Goal: Task Accomplishment & Management: Use online tool/utility

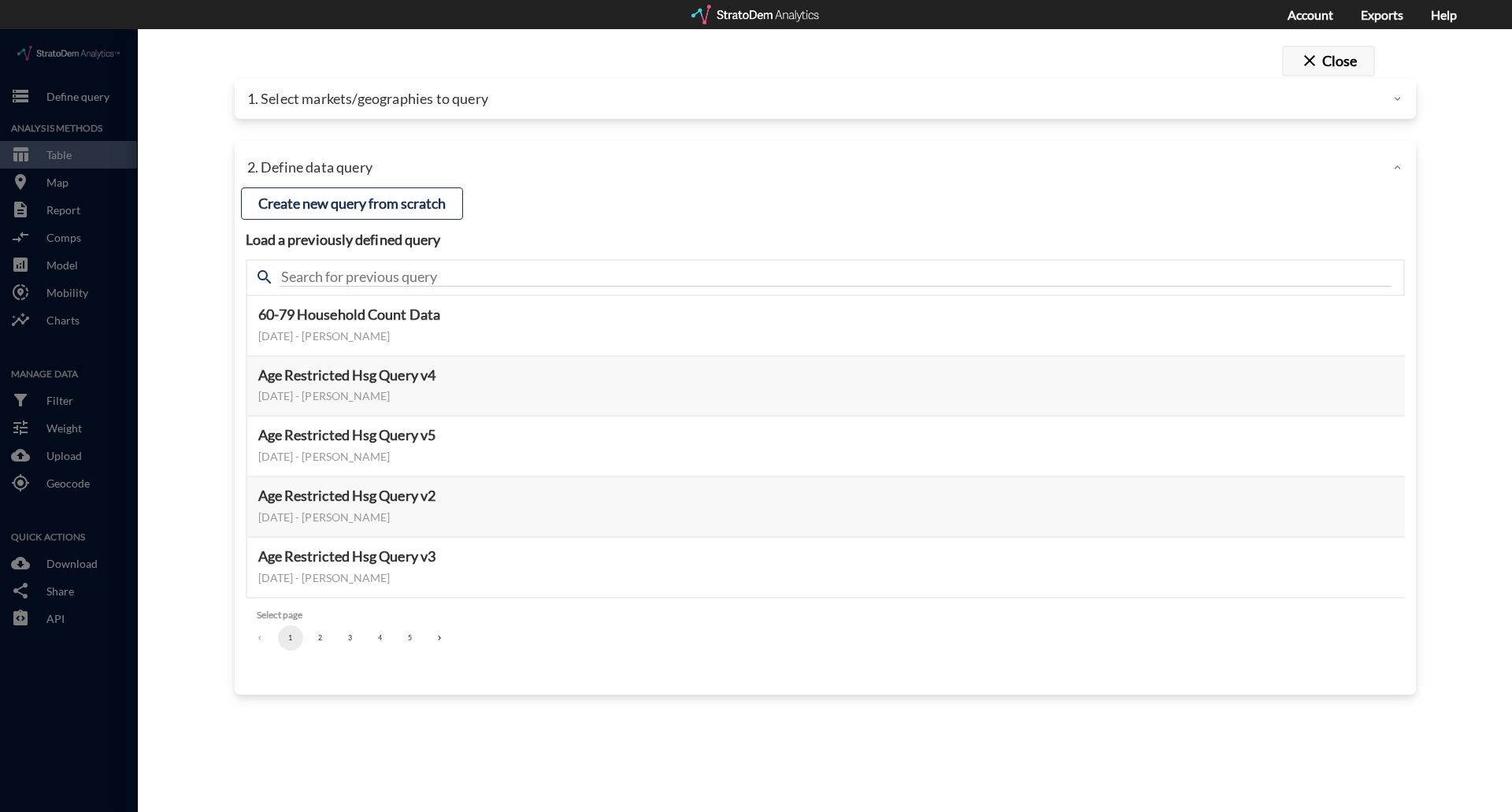
click button "close Close"
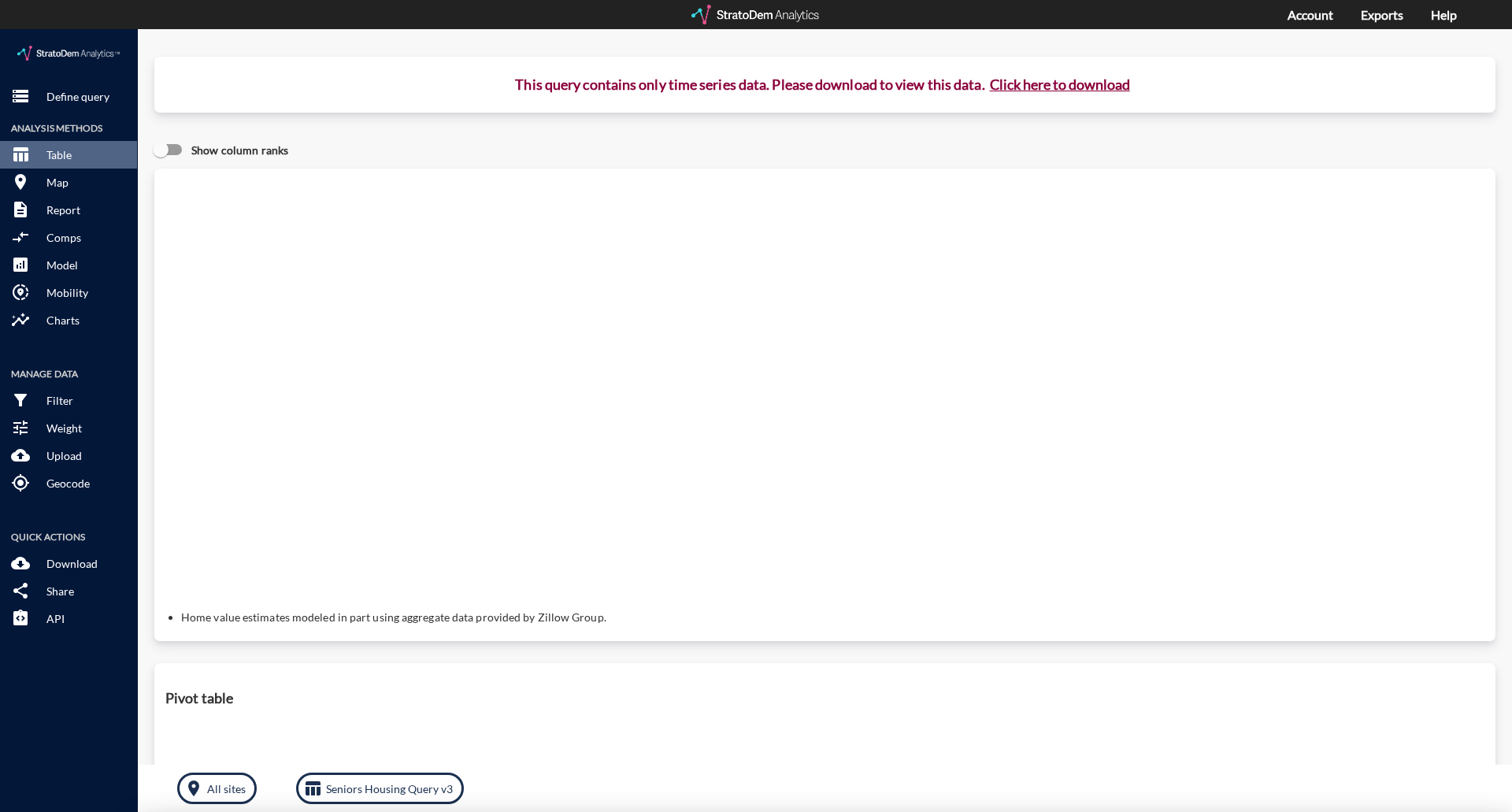
click div
click p "Define query"
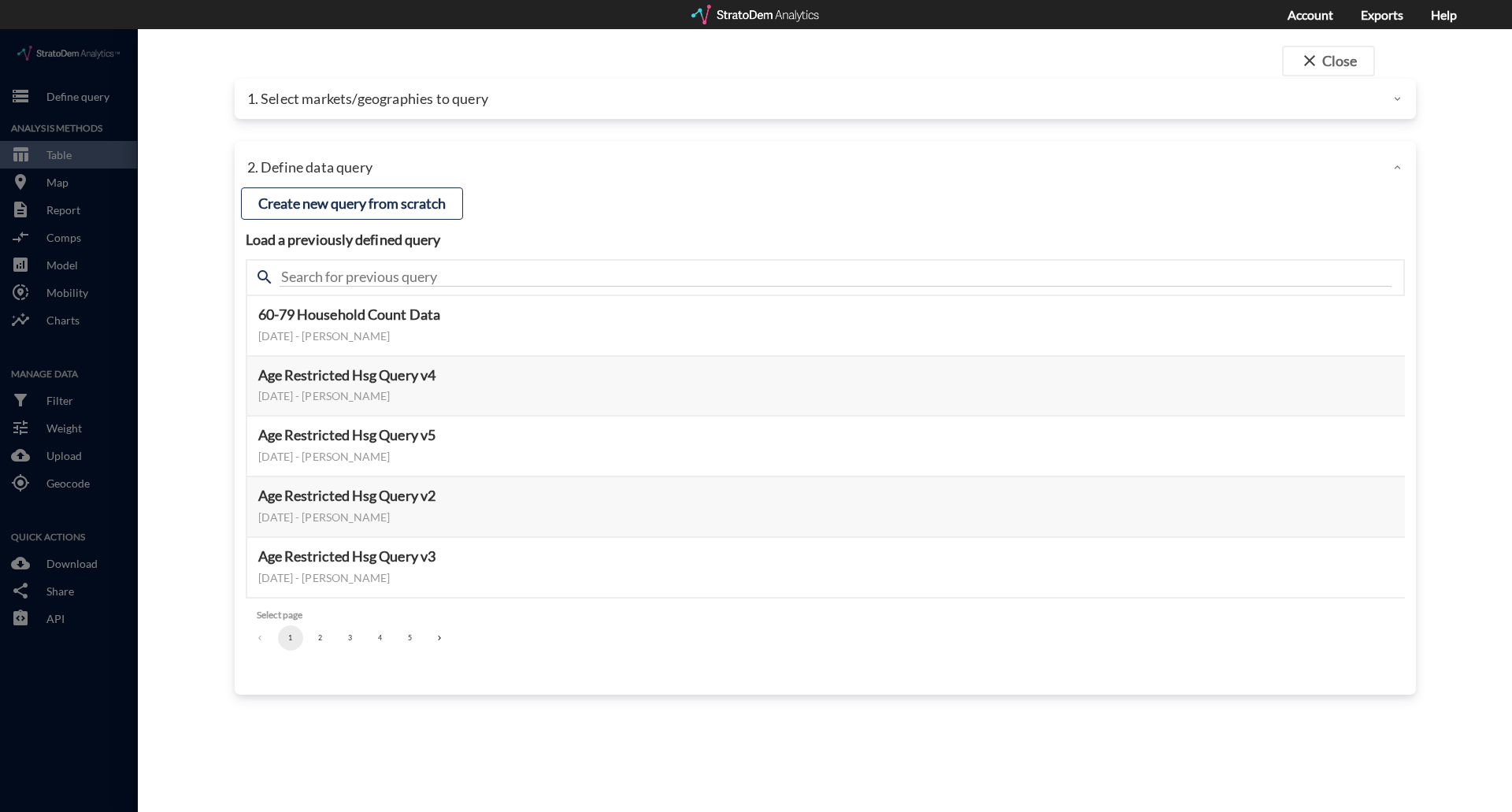
click div "1. Select markets/geographies to query"
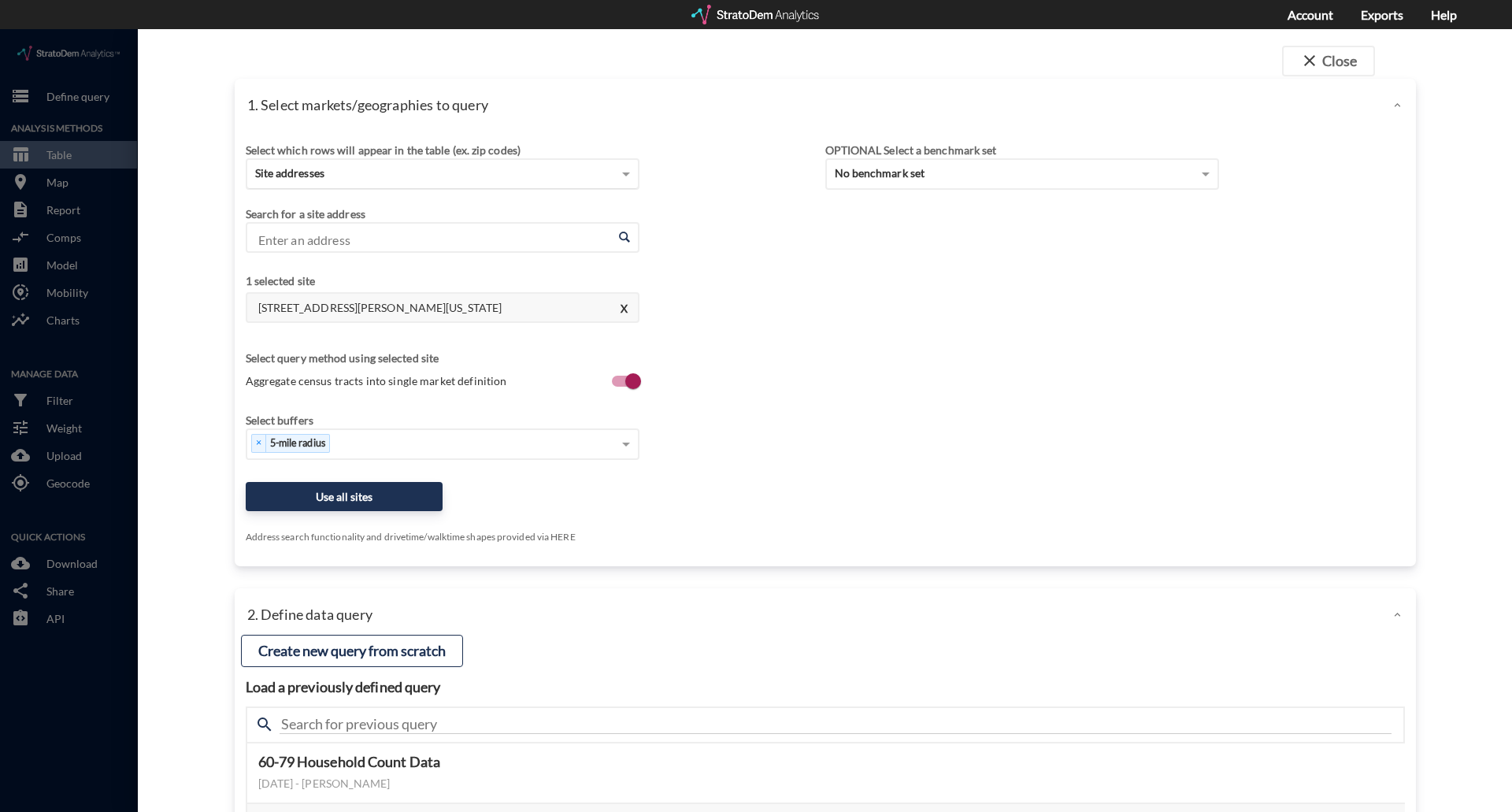
click span "Site addresses"
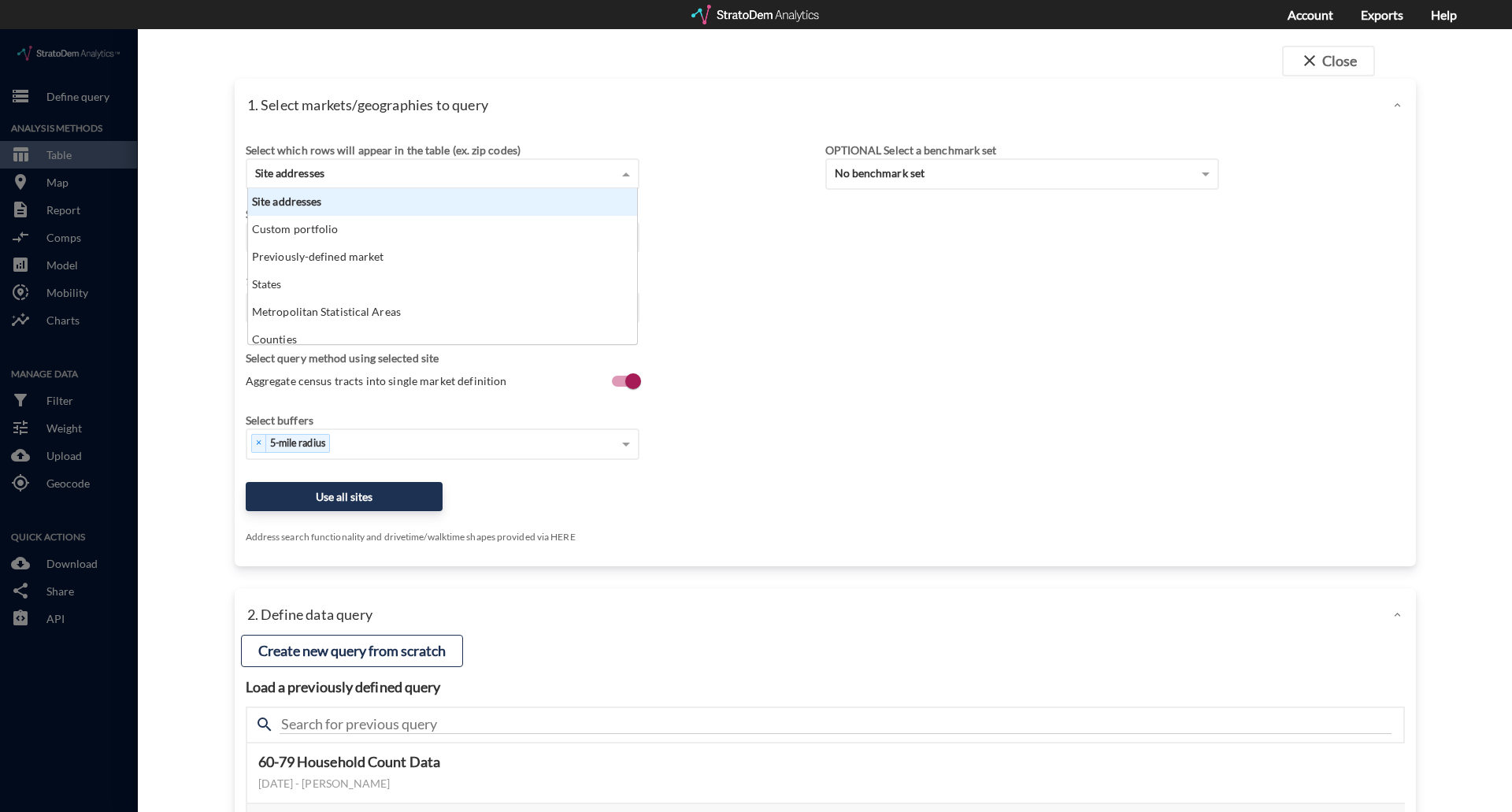
scroll to position [145, 379]
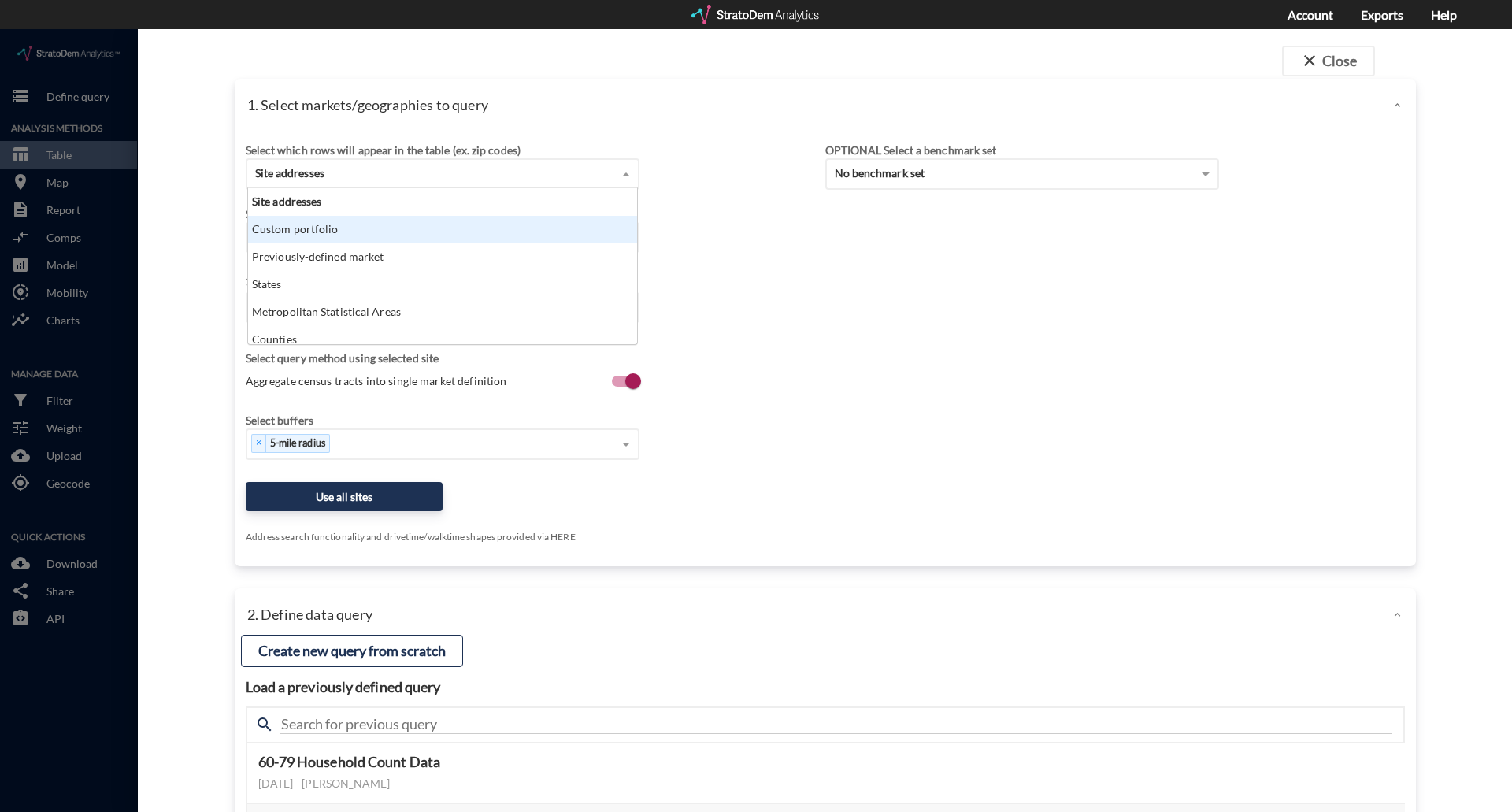
click div "Custom portfolio"
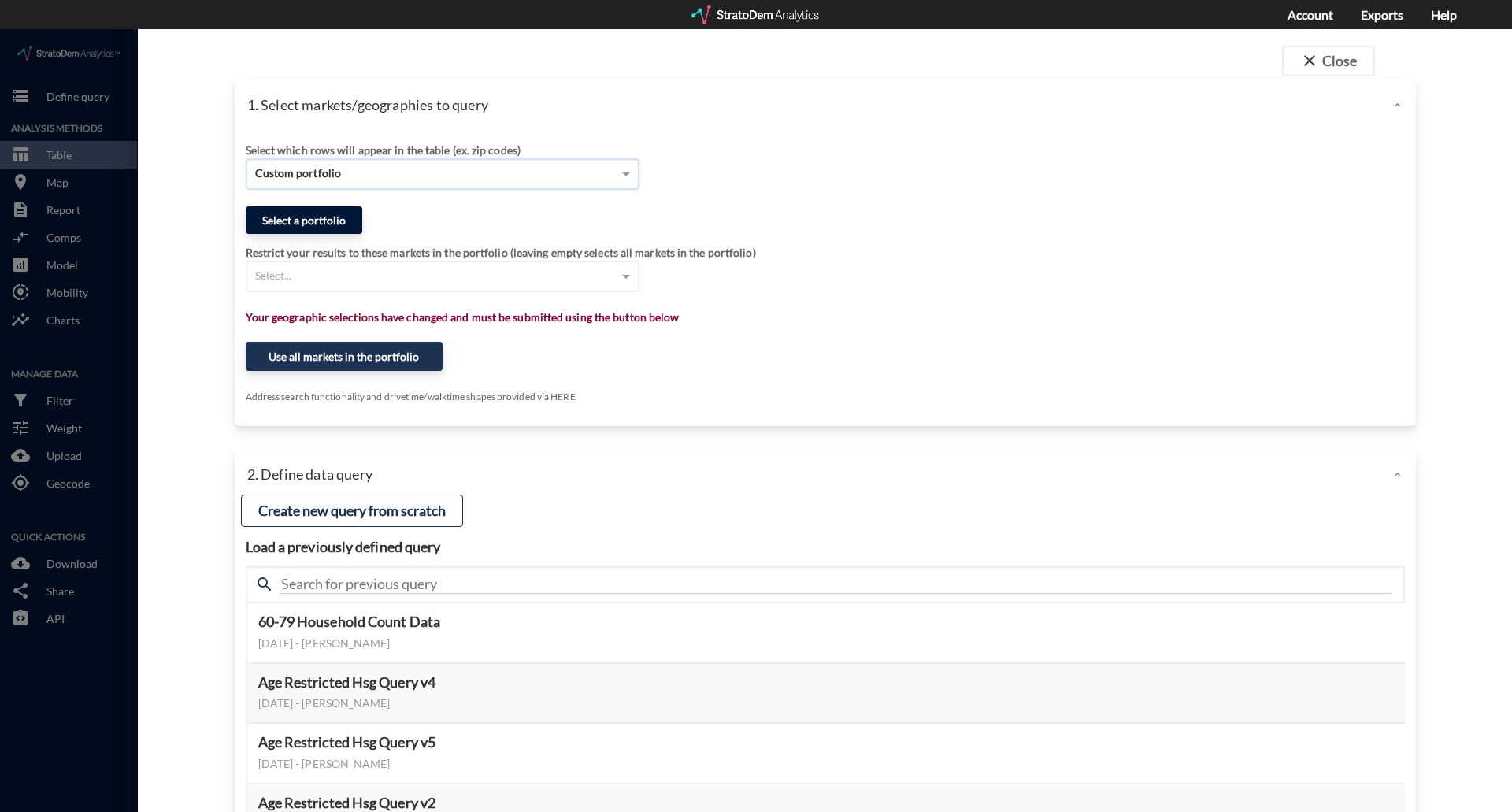
click button "Select a portfolio"
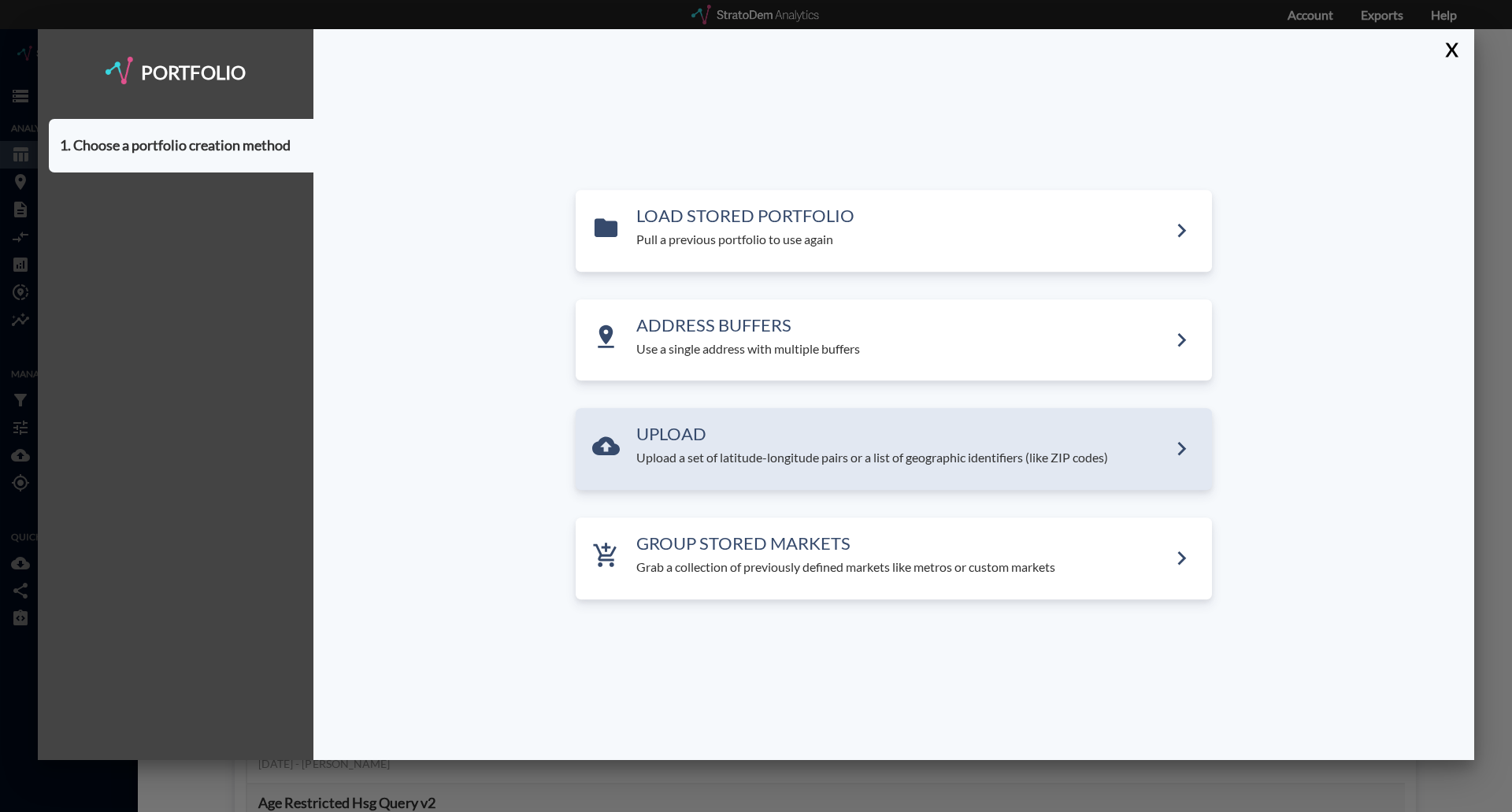
click at [757, 453] on p "Upload a set of latitude-longitude pairs or a list of geographic identifiers (l…" at bounding box center [901, 458] width 531 height 18
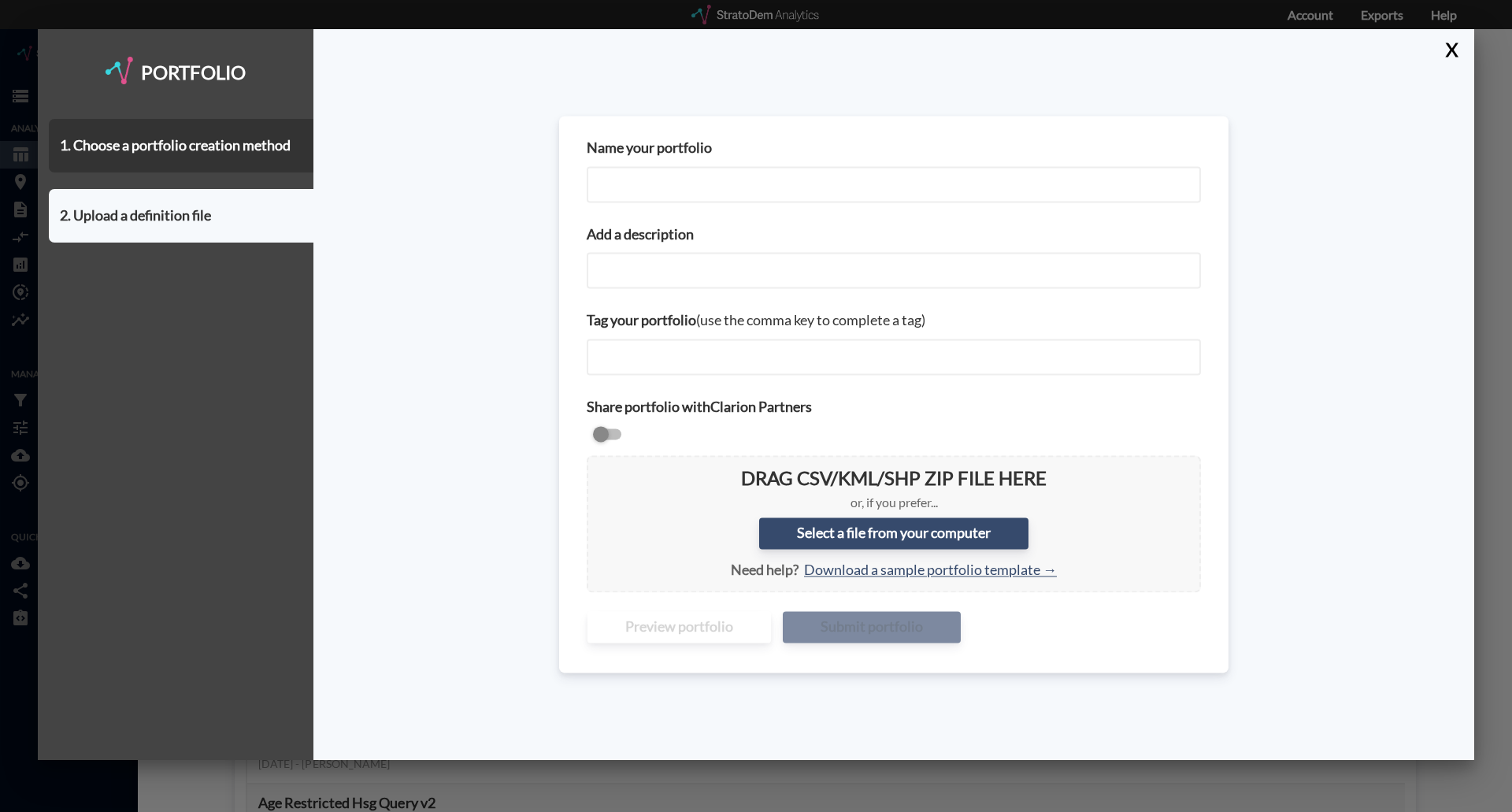
click at [737, 177] on input "Name your portfolio" at bounding box center [893, 184] width 614 height 36
drag, startPoint x: 640, startPoint y: 186, endPoint x: 526, endPoint y: 179, distance: 114.2
click at [526, 179] on div "Name your portfolio Seattle Seniors Housing Add a description Tag your portfoli…" at bounding box center [893, 395] width 1160 height 731
type input "Las Vegas Seniors Housing"
click at [686, 278] on input "Add a description" at bounding box center [893, 271] width 614 height 36
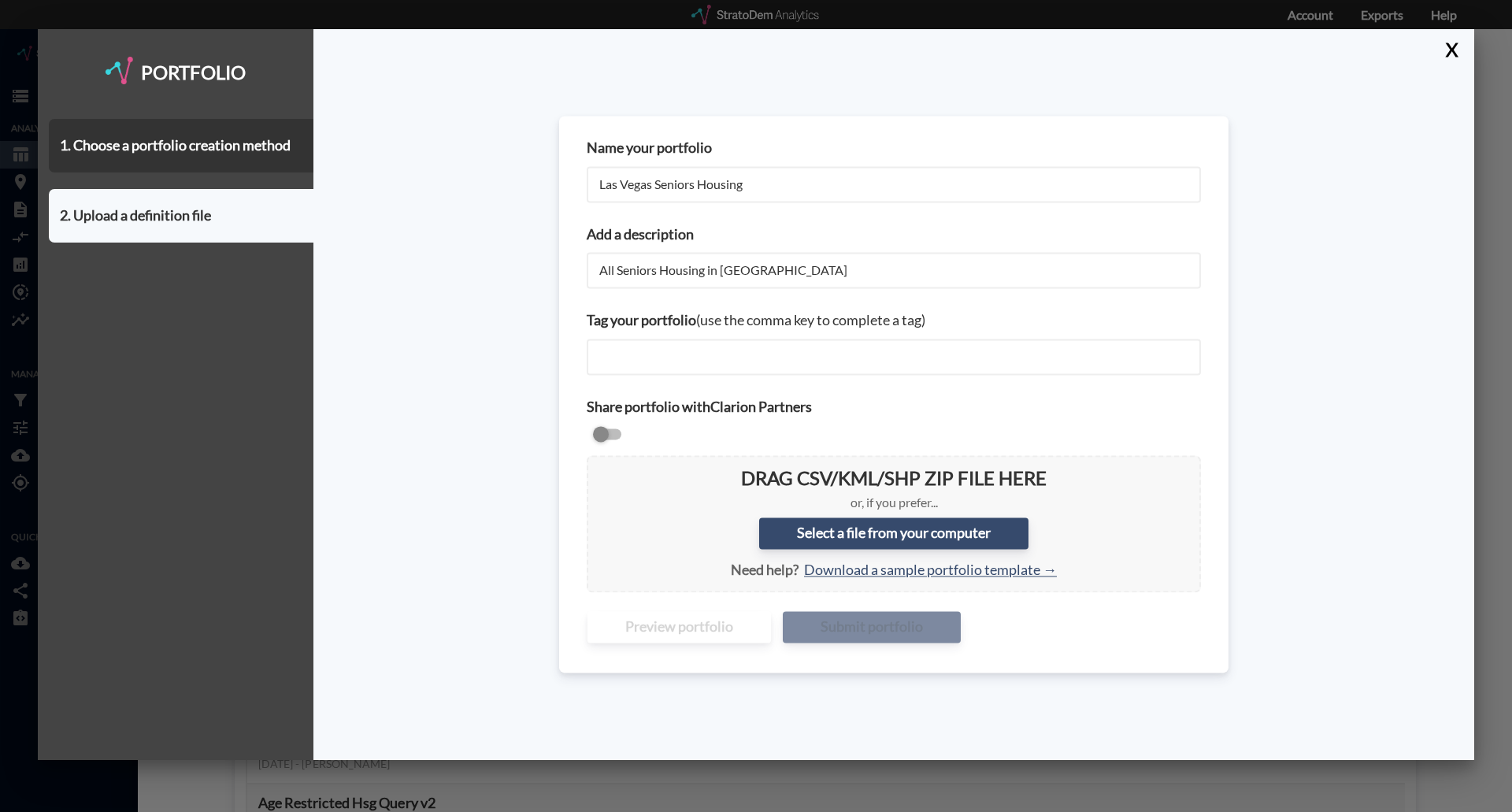
drag, startPoint x: 769, startPoint y: 269, endPoint x: 723, endPoint y: 271, distance: 46.0
click at [723, 271] on input "All Seniors Housing in Seattle" at bounding box center [893, 271] width 614 height 36
type input "All Seniors Housing in Las Vegas"
click at [572, 342] on div "Name your portfolio Las Vegas Seniors Housing Add a description All Seniors Hou…" at bounding box center [893, 395] width 669 height 557
click at [618, 438] on input "checkbox" at bounding box center [893, 435] width 614 height 19
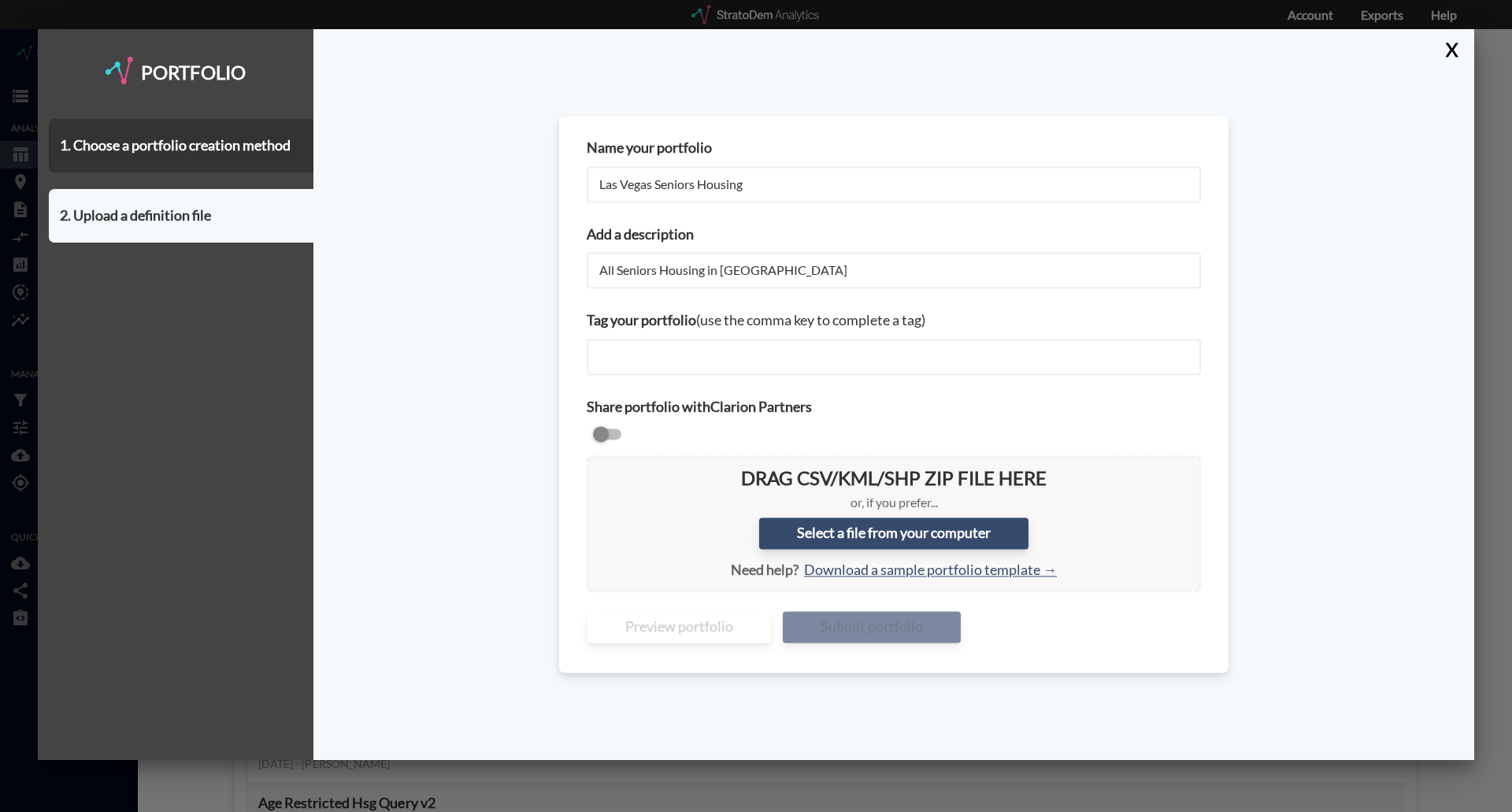
checkbox input "true"
click at [880, 525] on label "Select a file from your computer" at bounding box center [893, 532] width 269 height 31
click at [600, 468] on input "Select a file from your computer" at bounding box center [600, 468] width 0 height 0
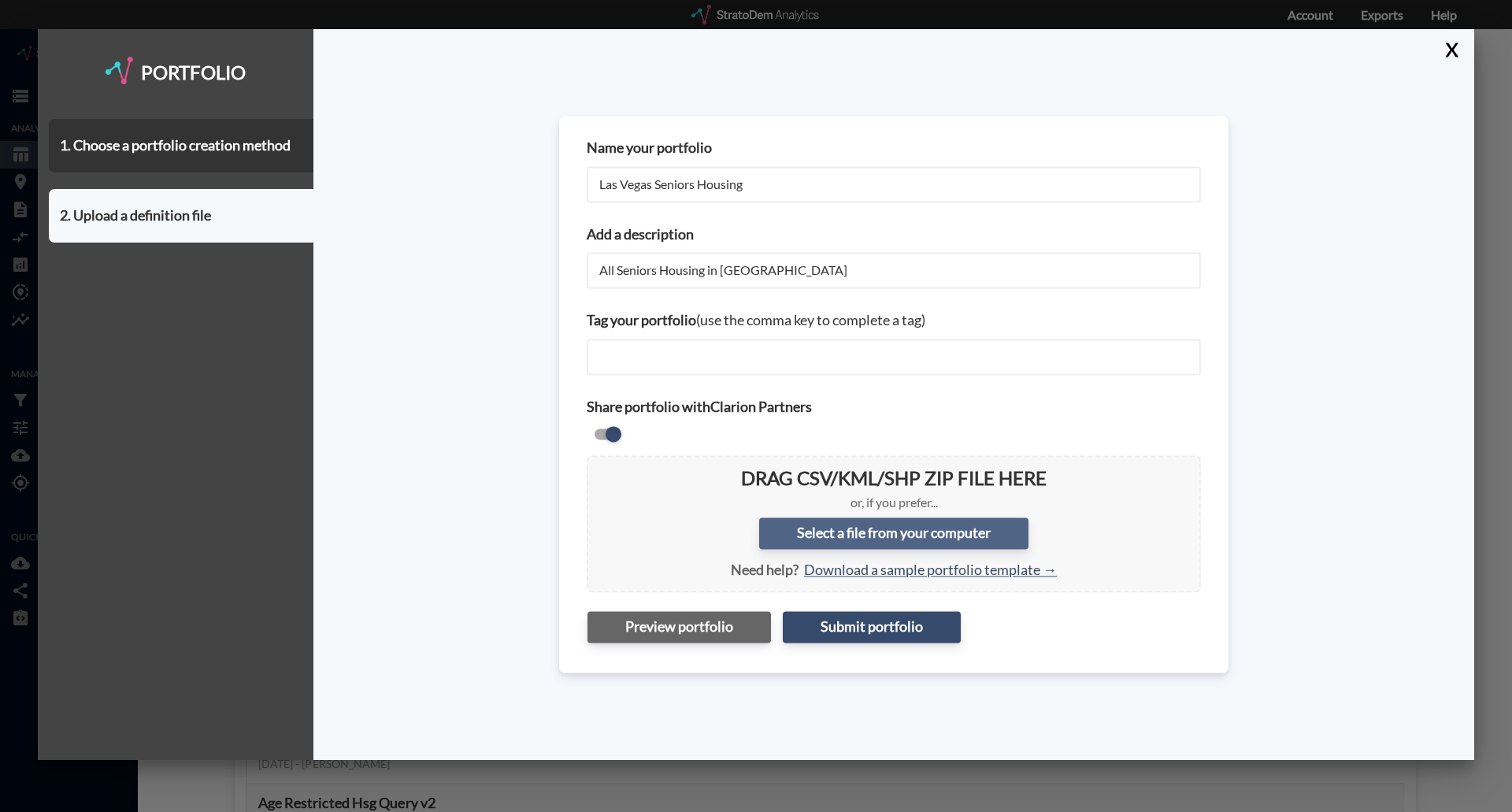
click at [867, 540] on label "Select a file from your computer" at bounding box center [893, 532] width 269 height 31
click at [600, 468] on input "Select a file from your computer" at bounding box center [600, 468] width 0 height 0
type input "C:\fakepath\Las Vegas_Seniors Housing All MM StratoDem Custom Portfolio.csv"
click at [887, 626] on button "Submit portfolio" at bounding box center [871, 628] width 178 height 31
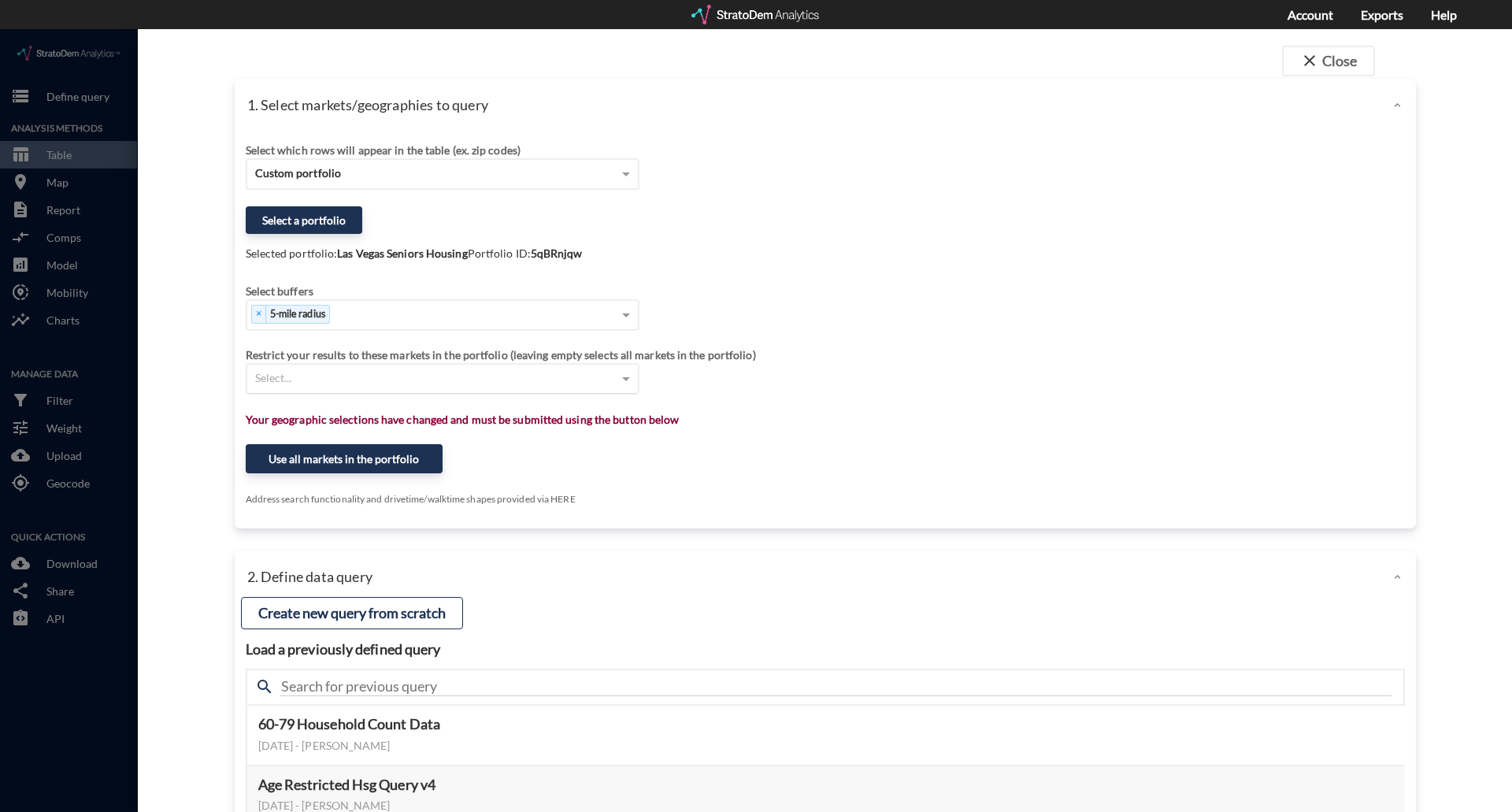
click div "Select..."
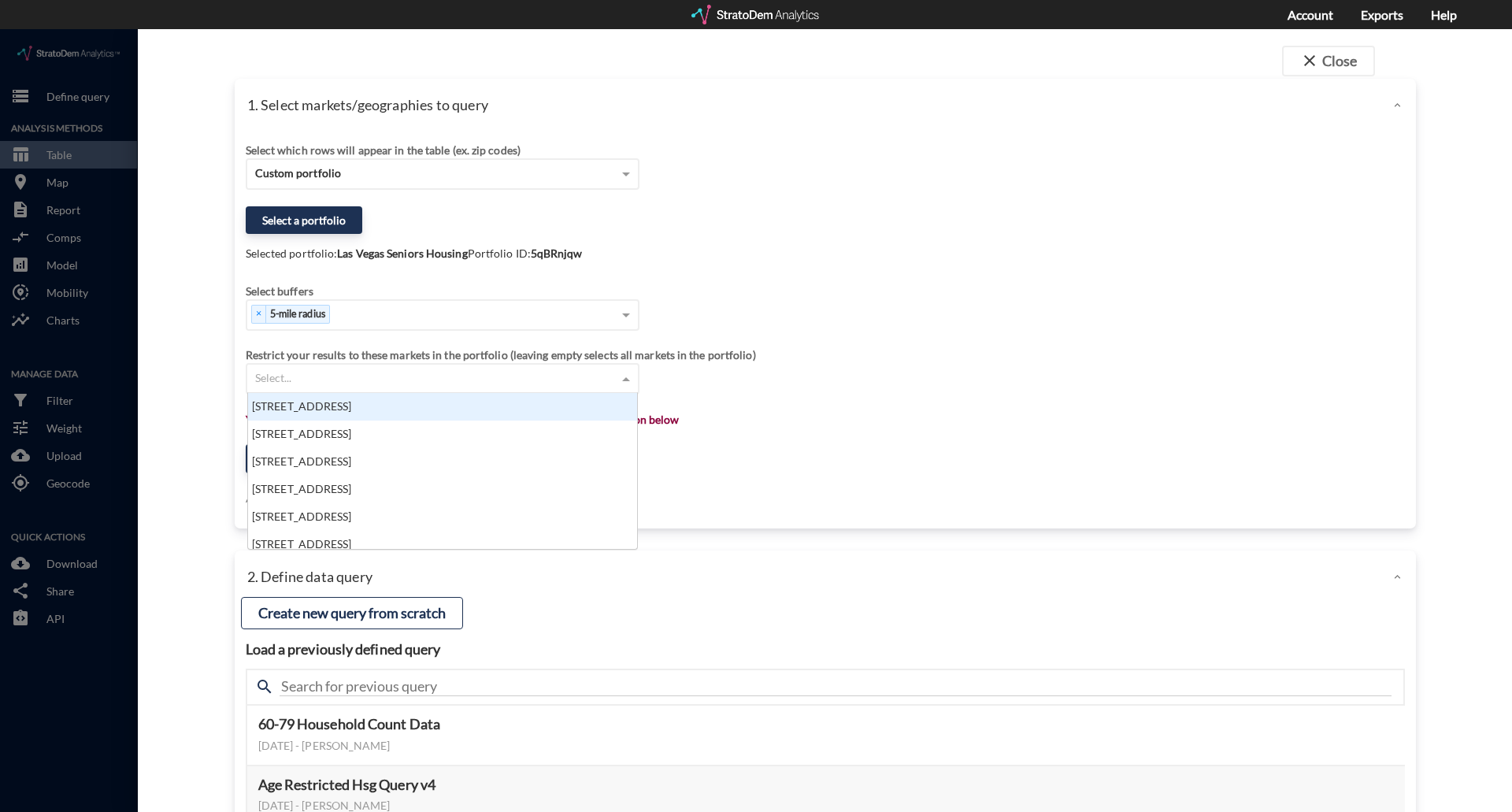
click div "Select buffers × 5-mile radius"
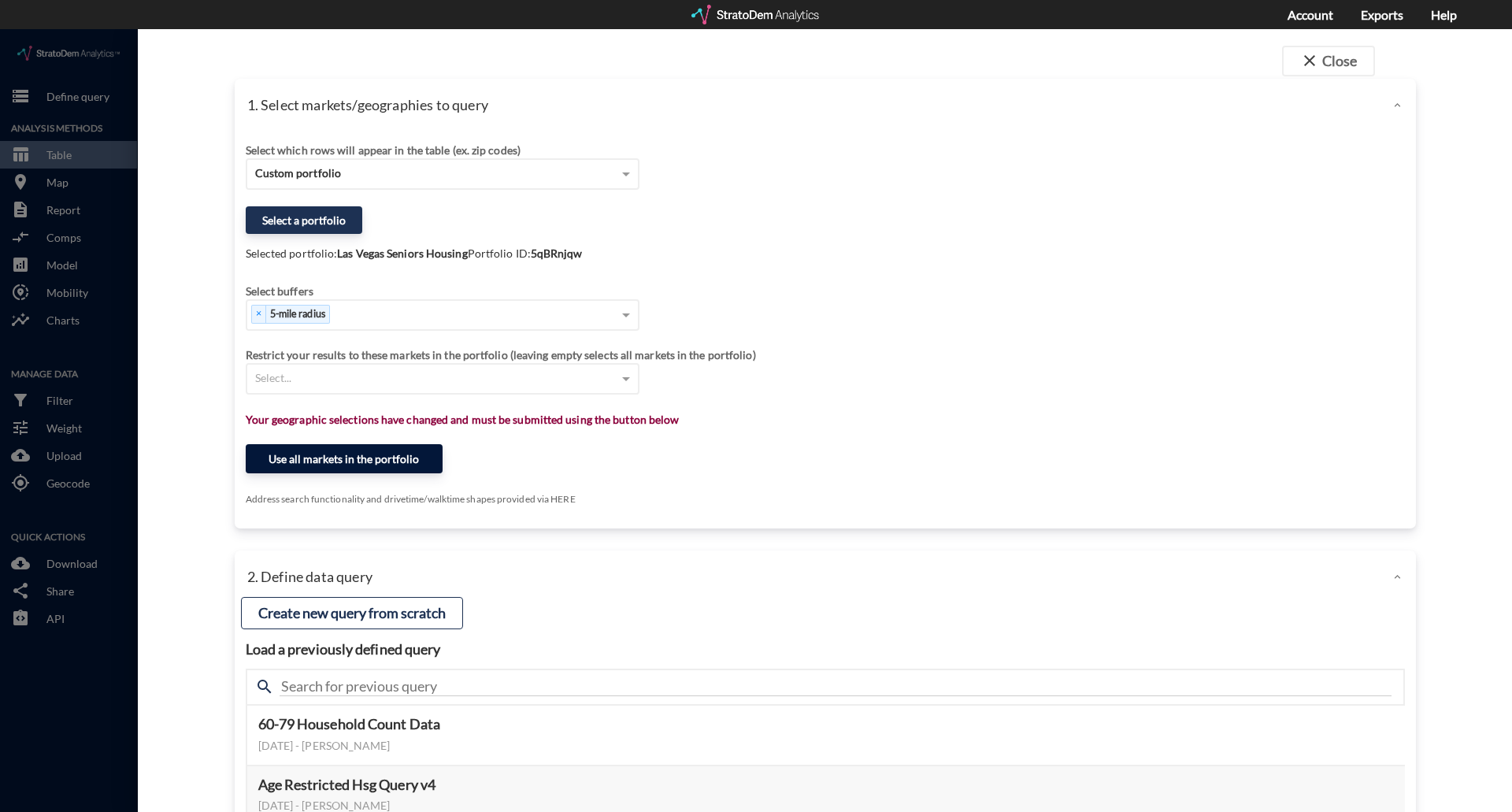
click button "Use all markets in the portfolio"
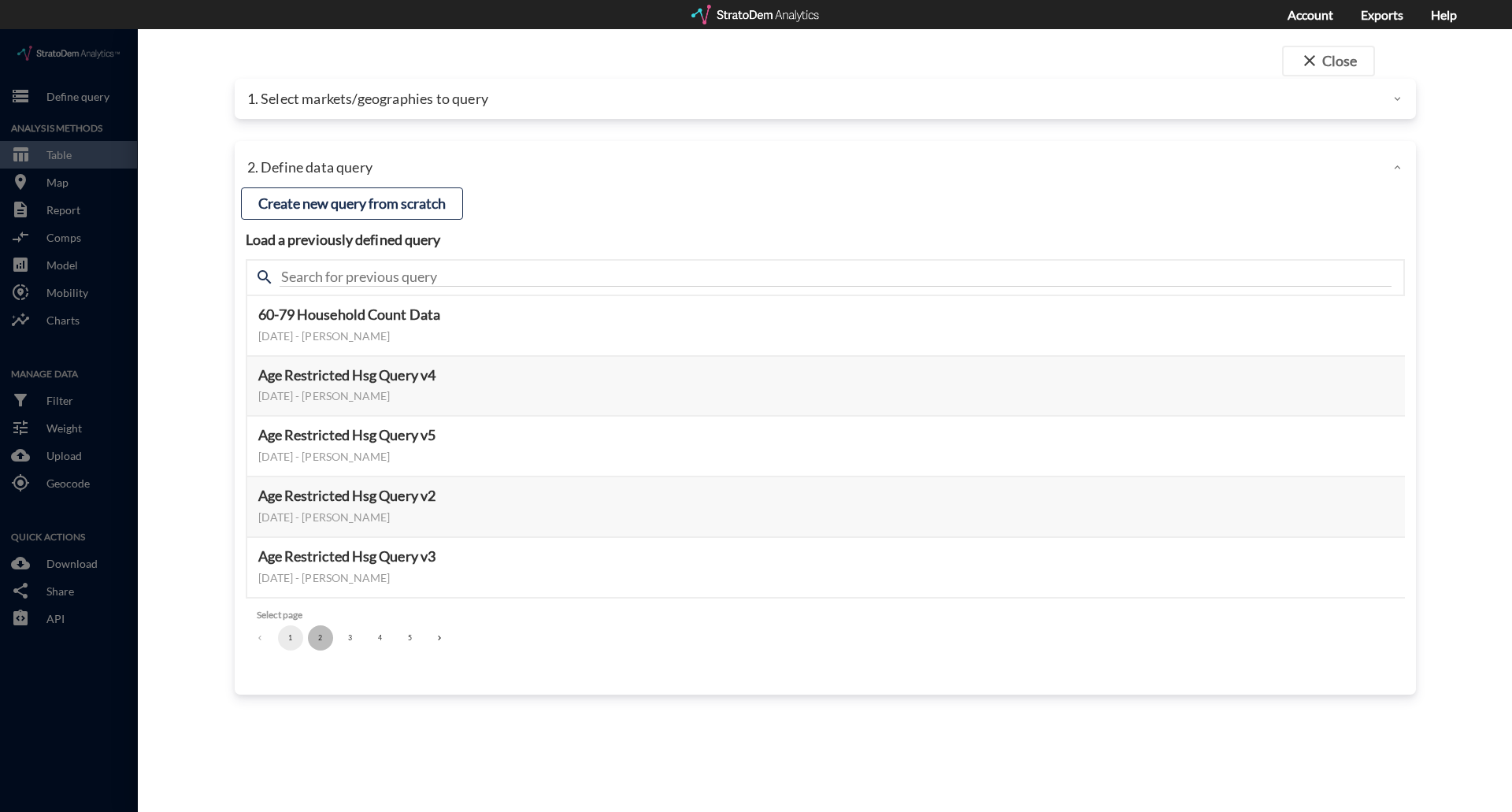
click button "2"
click button "Select this query"
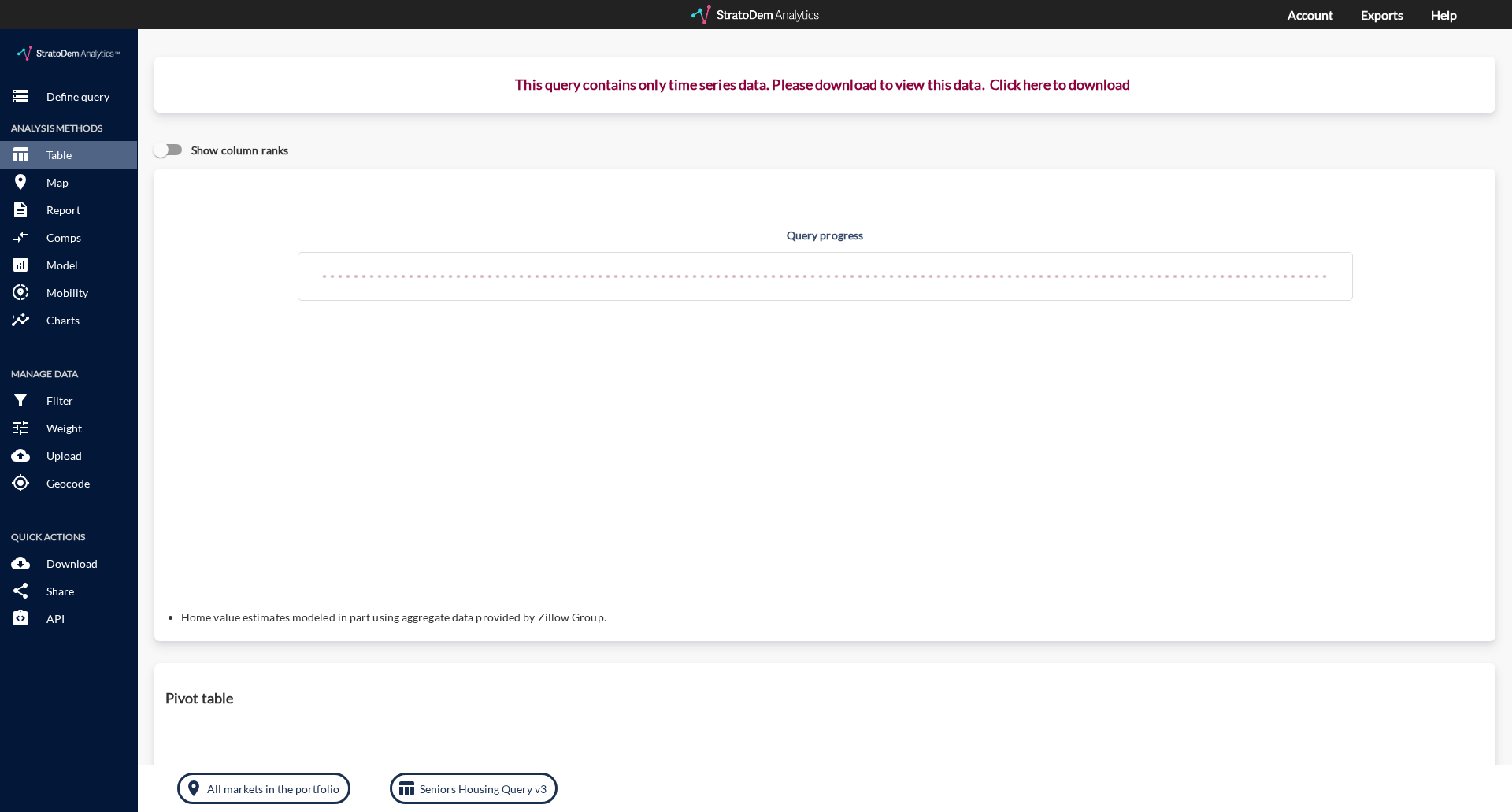
click button "Click here to download"
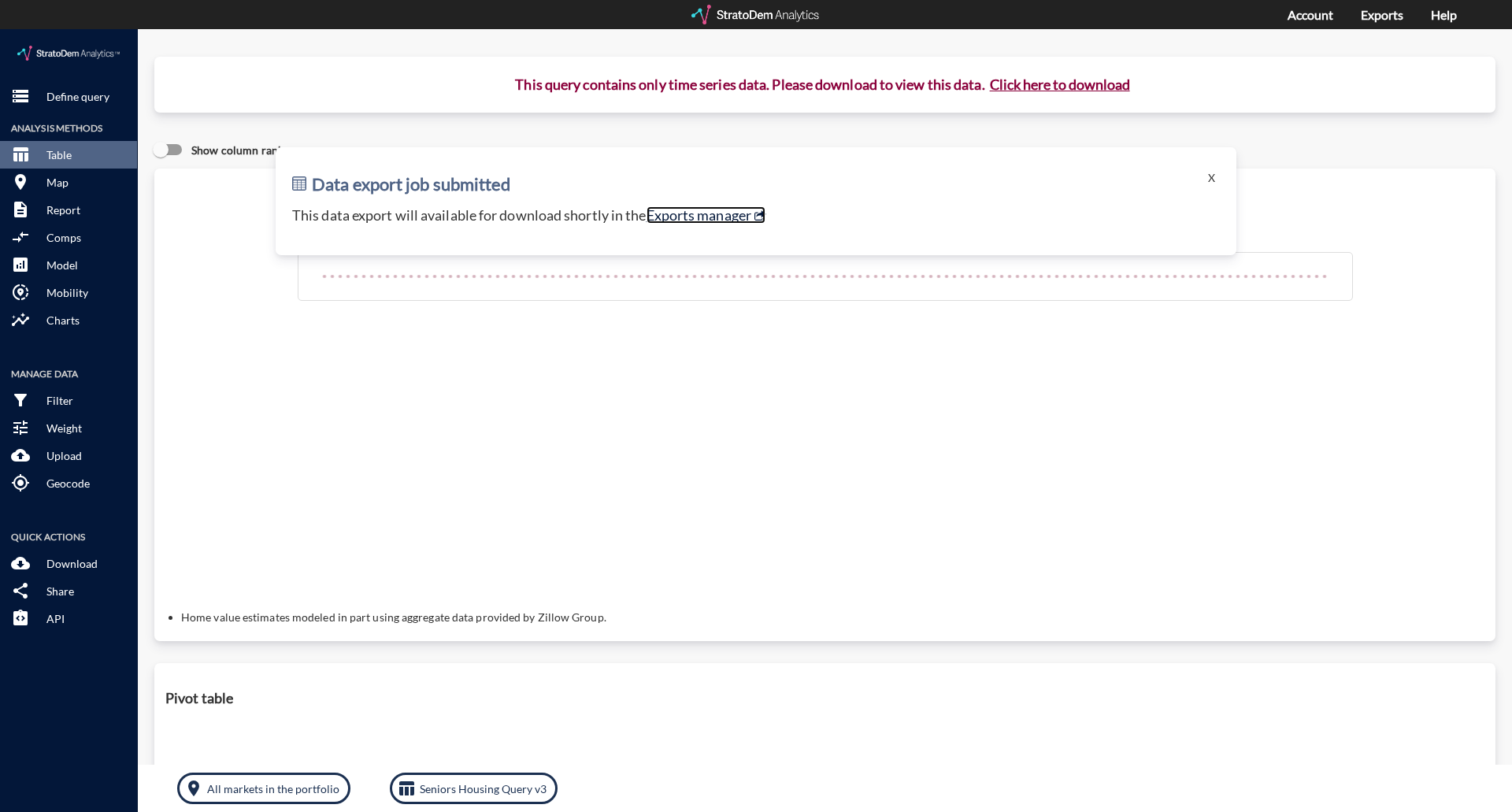
click link "Exports manager"
click button "X"
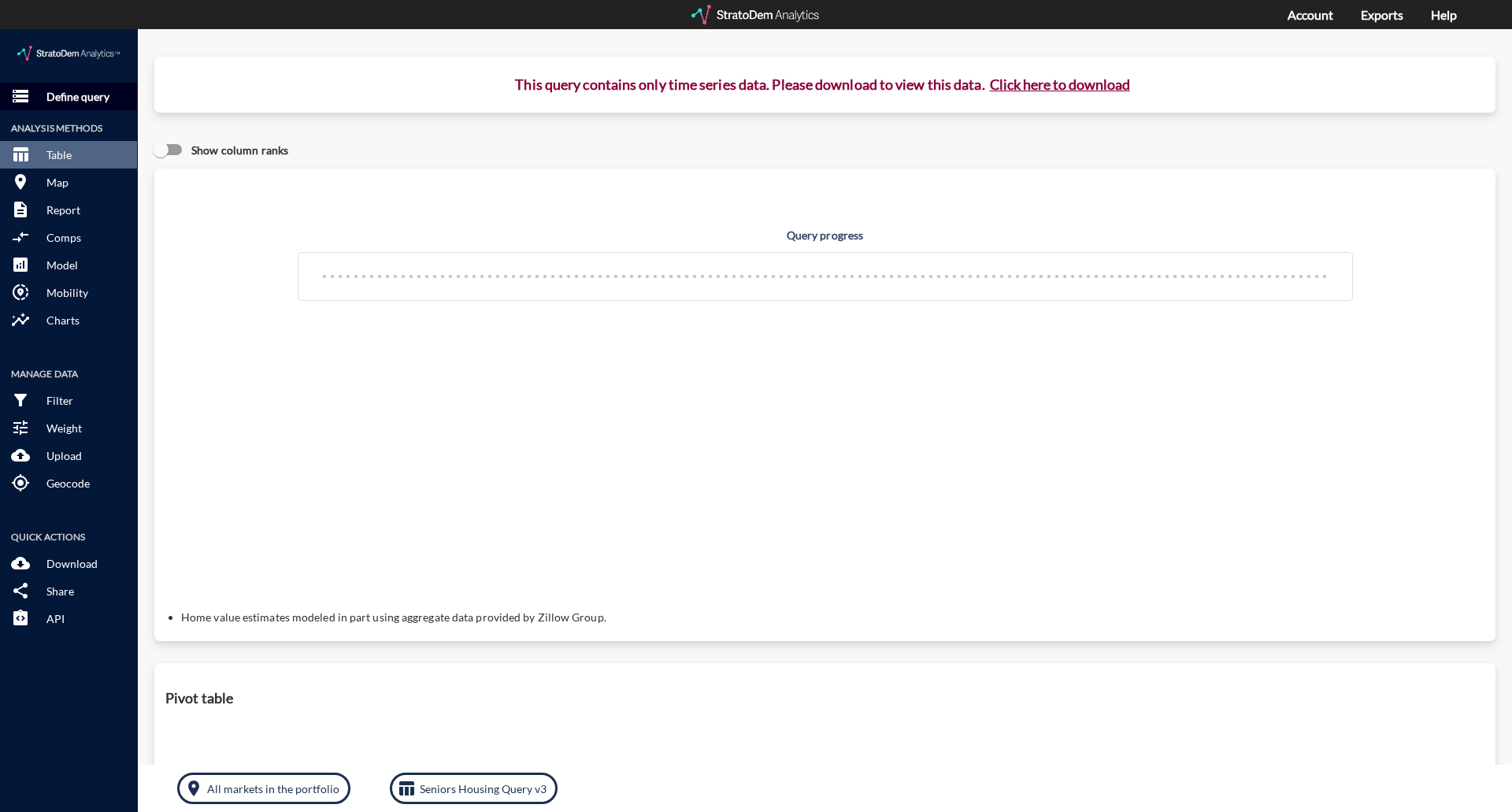
click button "storage Define query"
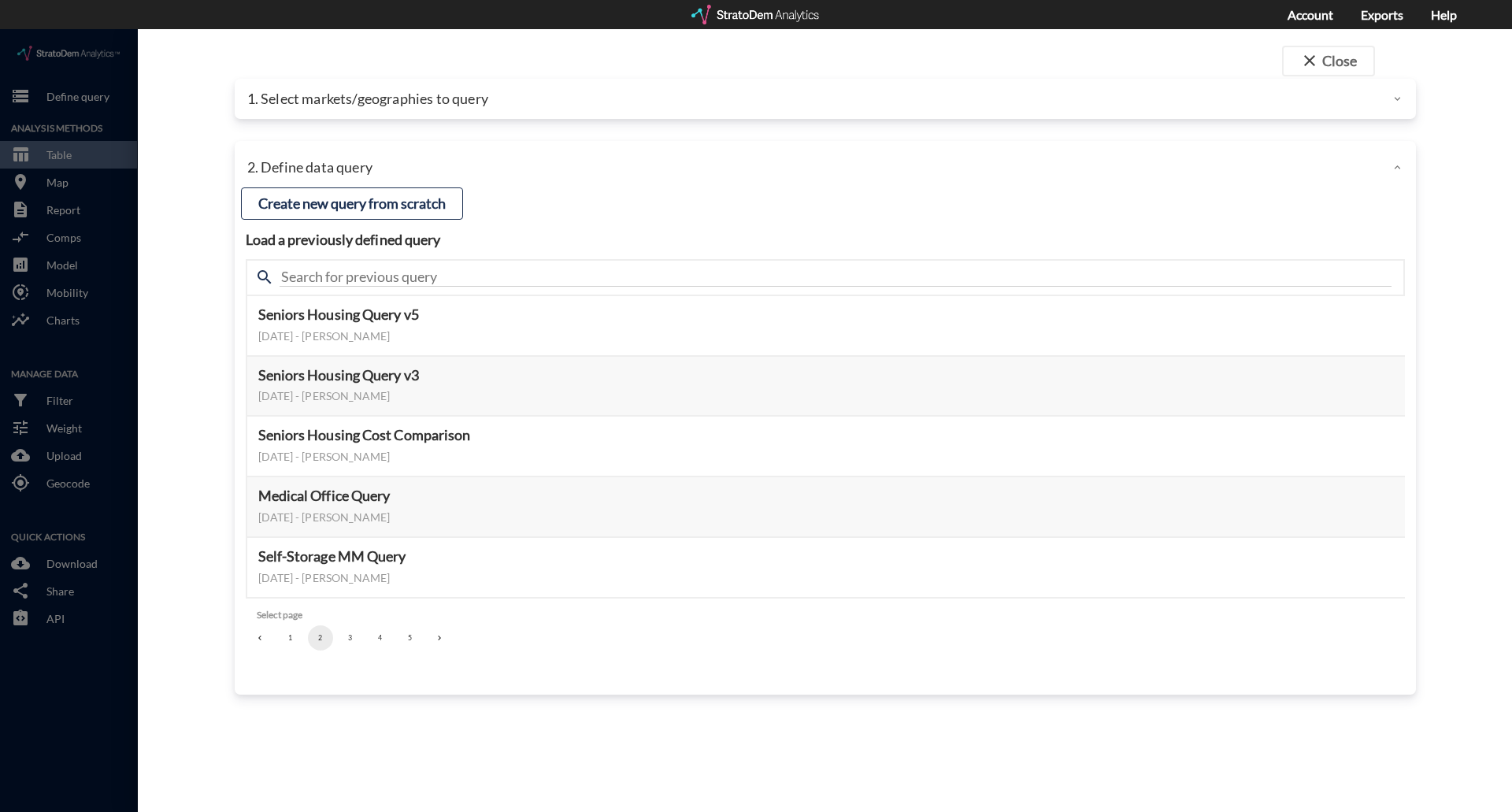
click div "1. Select markets/geographies to query"
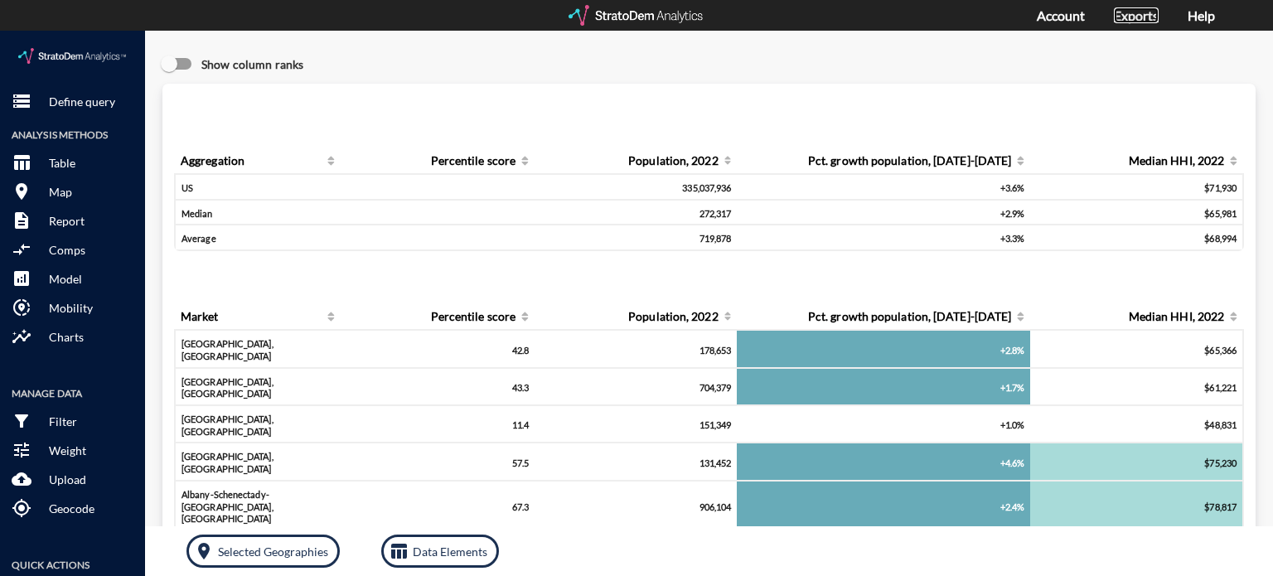
click at [1133, 10] on link "Exports" at bounding box center [1136, 15] width 45 height 16
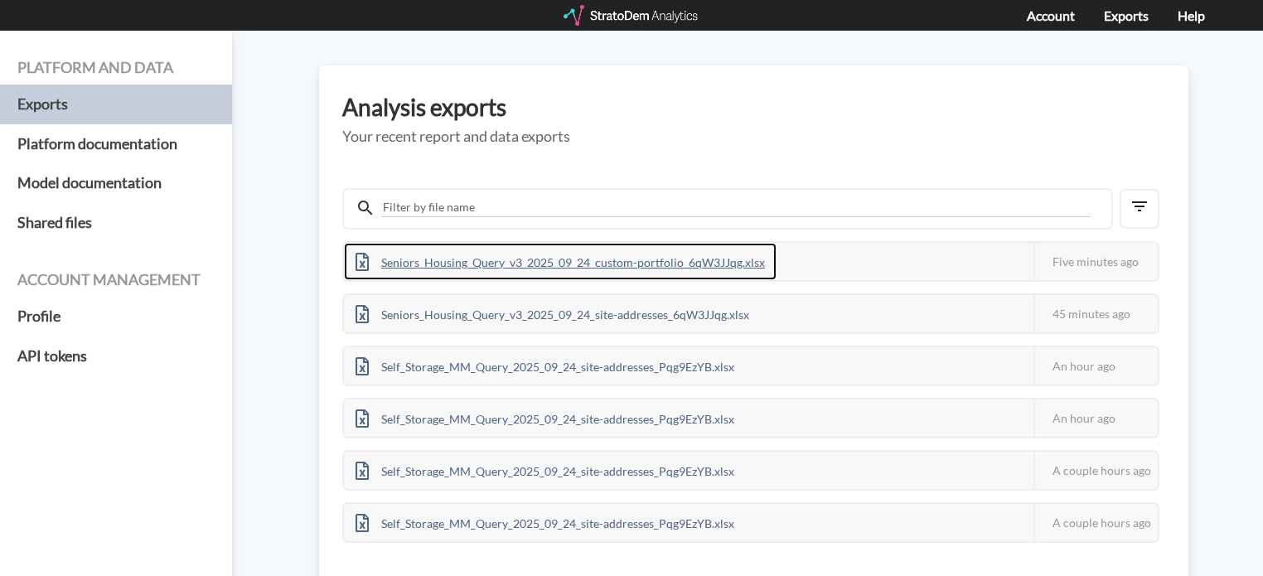
click at [490, 257] on div "Seniors_Housing_Query_v3_2025_09_24_custom-portfolio_6qW3JJqg.xlsx" at bounding box center [560, 261] width 432 height 37
